Goal: Task Accomplishment & Management: Use online tool/utility

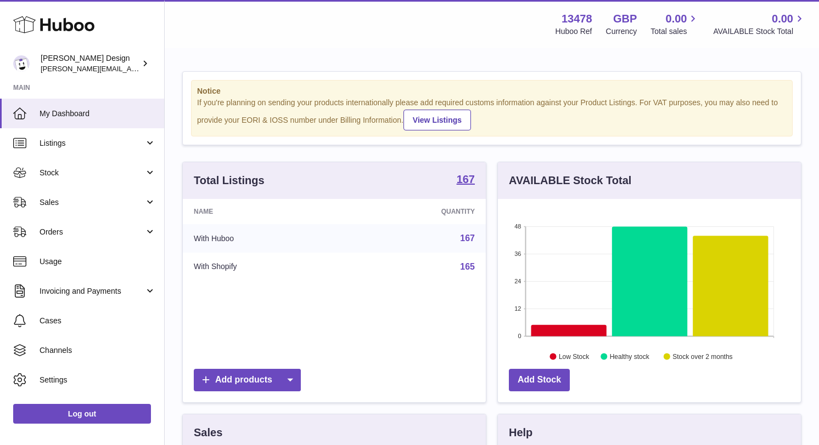
scroll to position [171, 303]
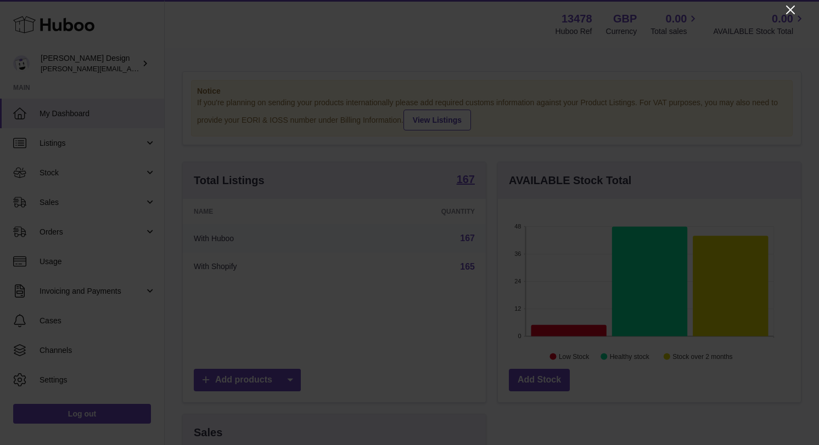
click at [791, 7] on icon "Close" at bounding box center [789, 9] width 13 height 13
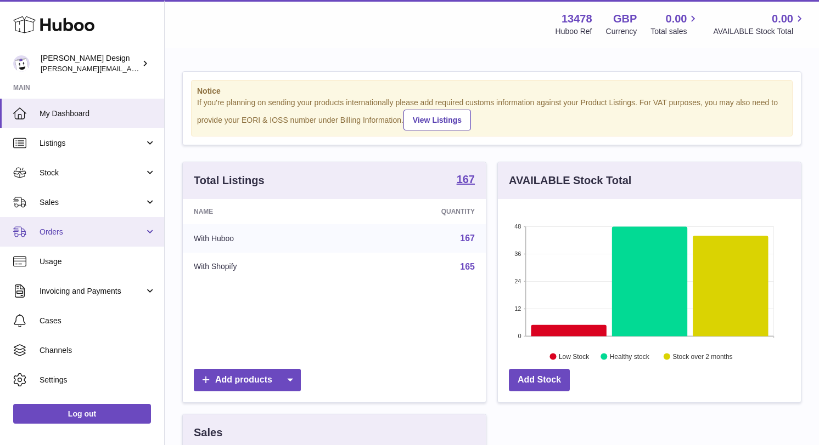
click at [79, 231] on span "Orders" at bounding box center [92, 232] width 105 height 10
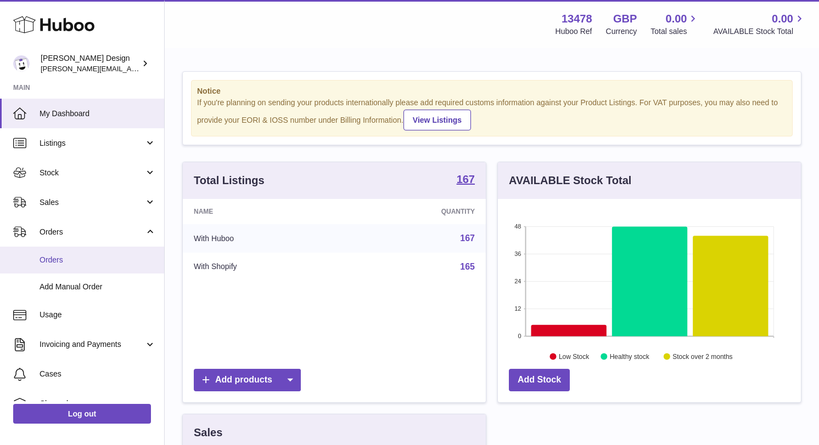
click at [69, 265] on span "Orders" at bounding box center [98, 260] width 116 height 10
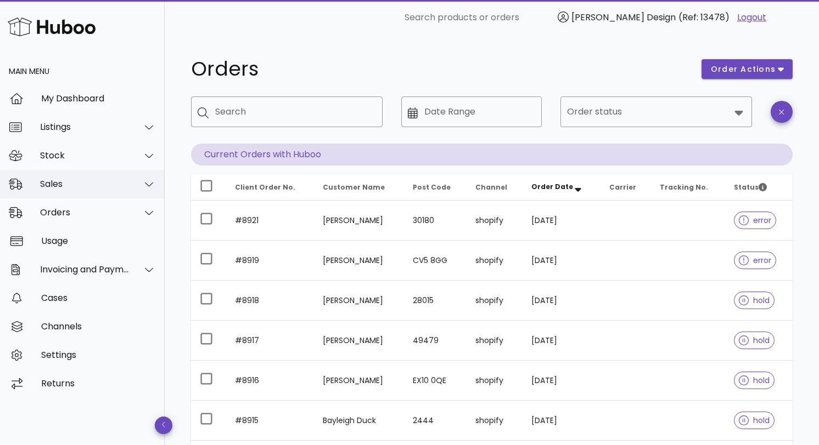
click at [74, 186] on div "Sales" at bounding box center [84, 184] width 89 height 10
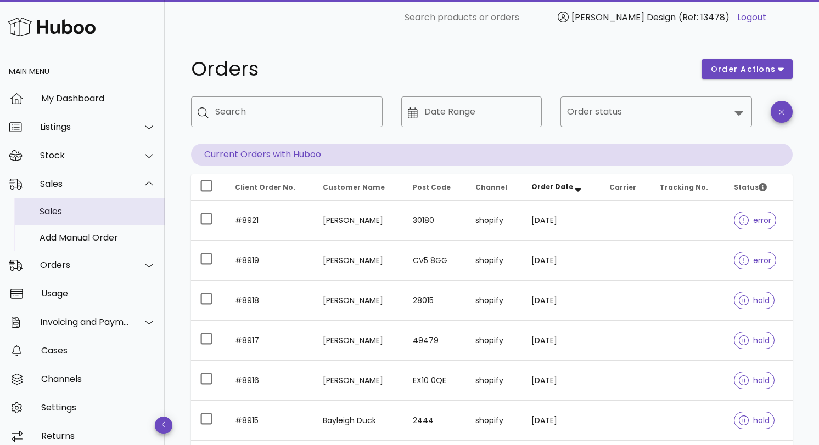
click at [57, 212] on div "Sales" at bounding box center [98, 211] width 116 height 10
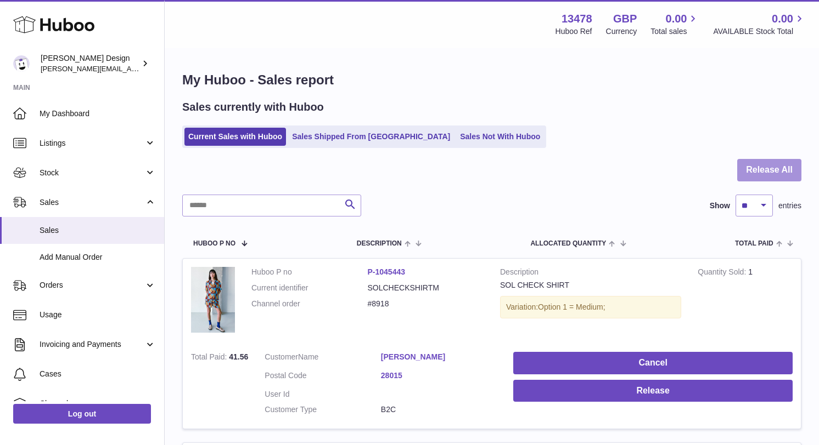
click at [748, 178] on button "Release All" at bounding box center [769, 170] width 64 height 22
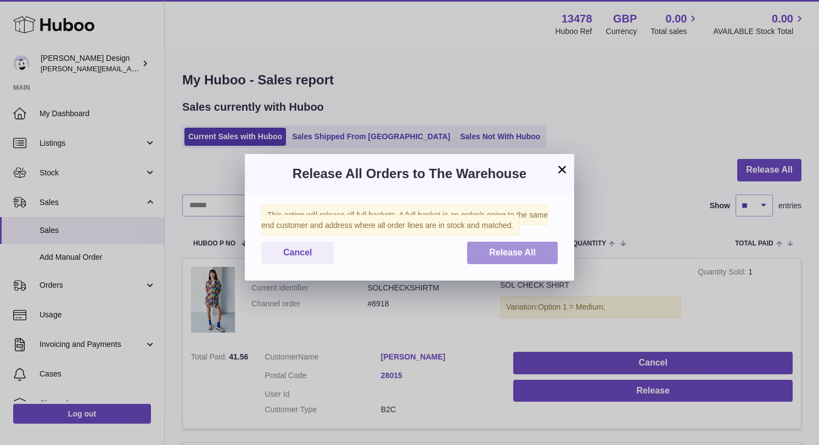
click at [501, 257] on span "Release All" at bounding box center [512, 252] width 47 height 9
